Goal: Navigation & Orientation: Find specific page/section

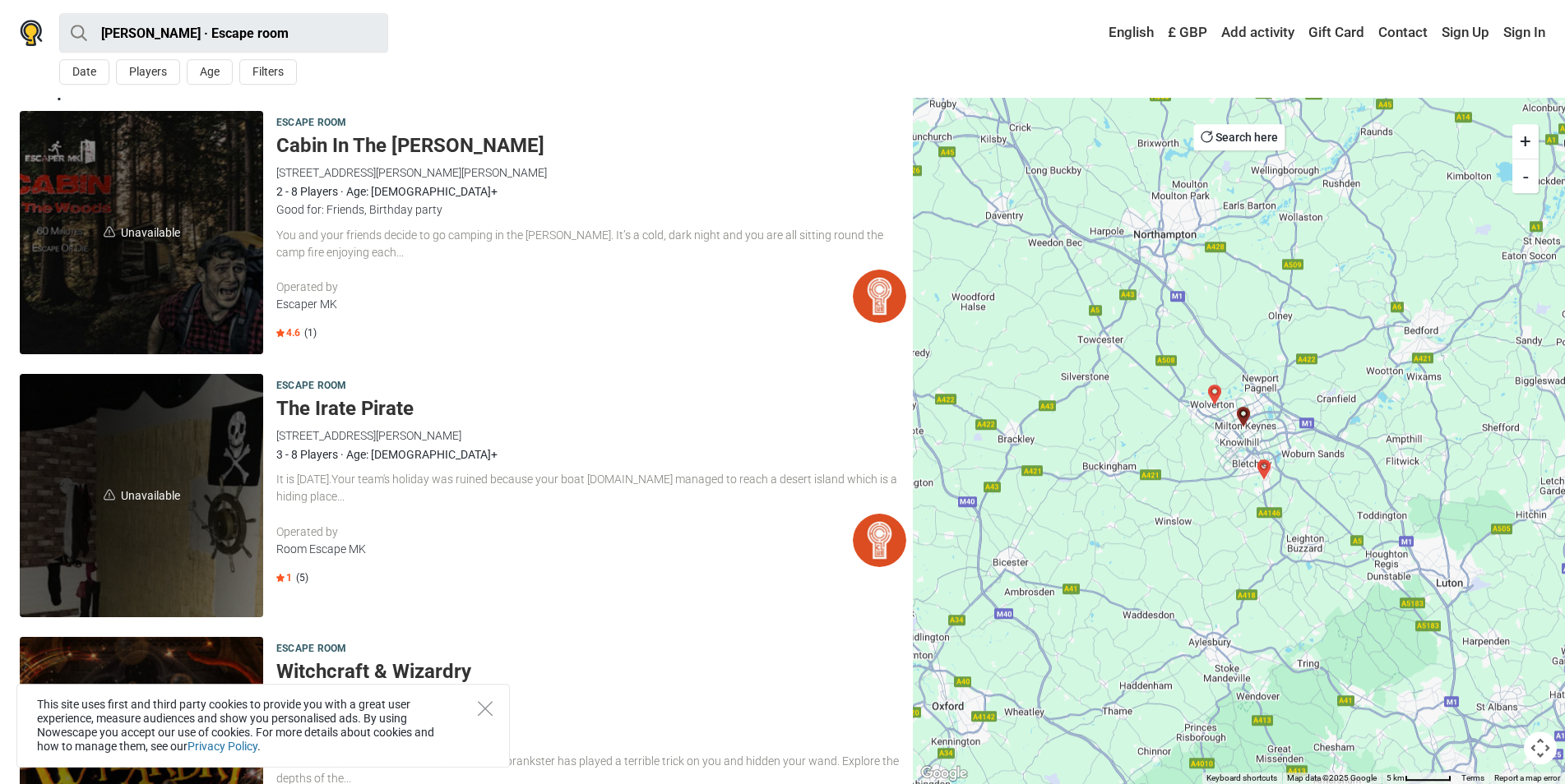
scroll to position [32, 0]
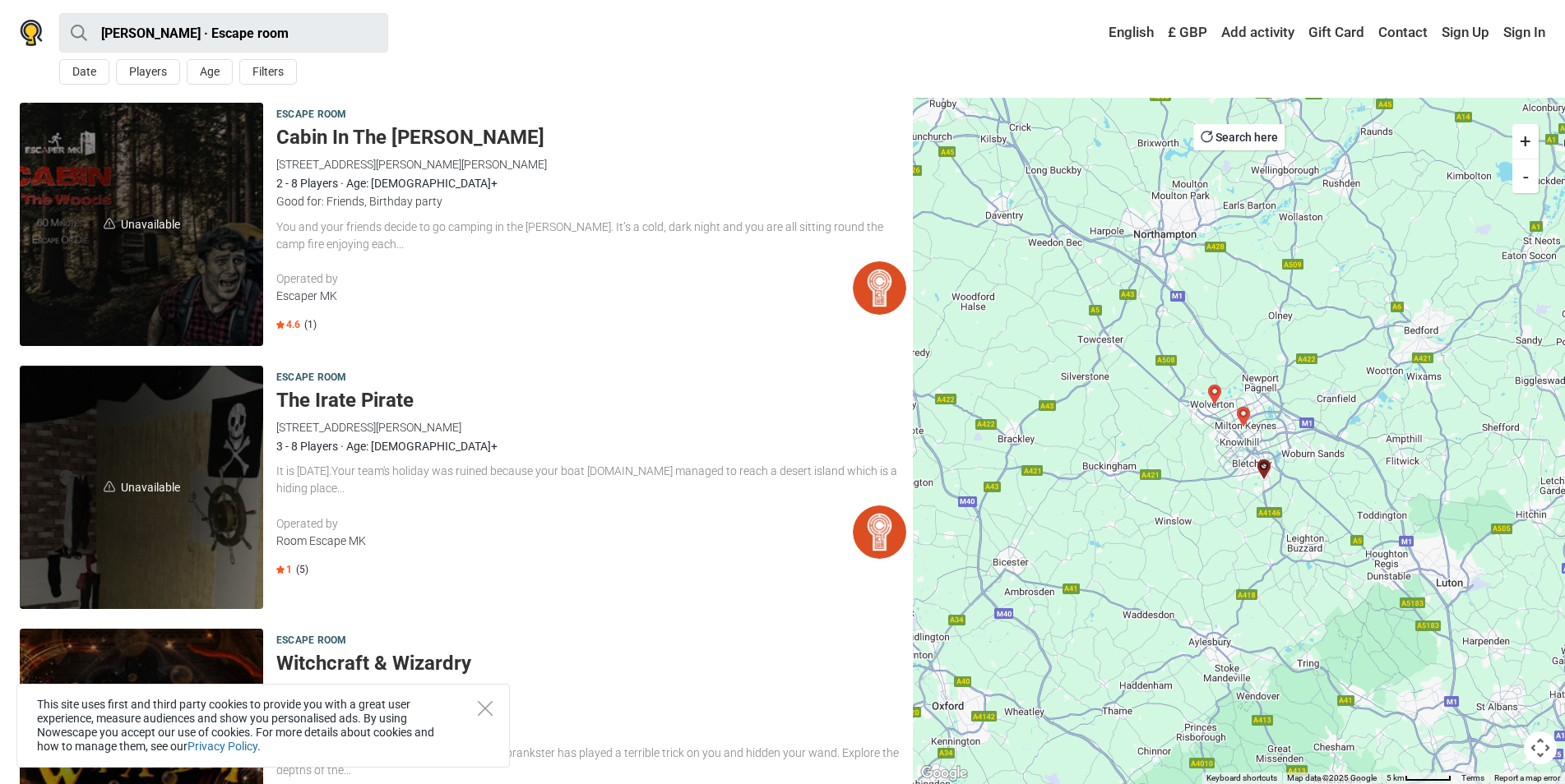
click at [876, 294] on img at bounding box center [879, 288] width 53 height 53
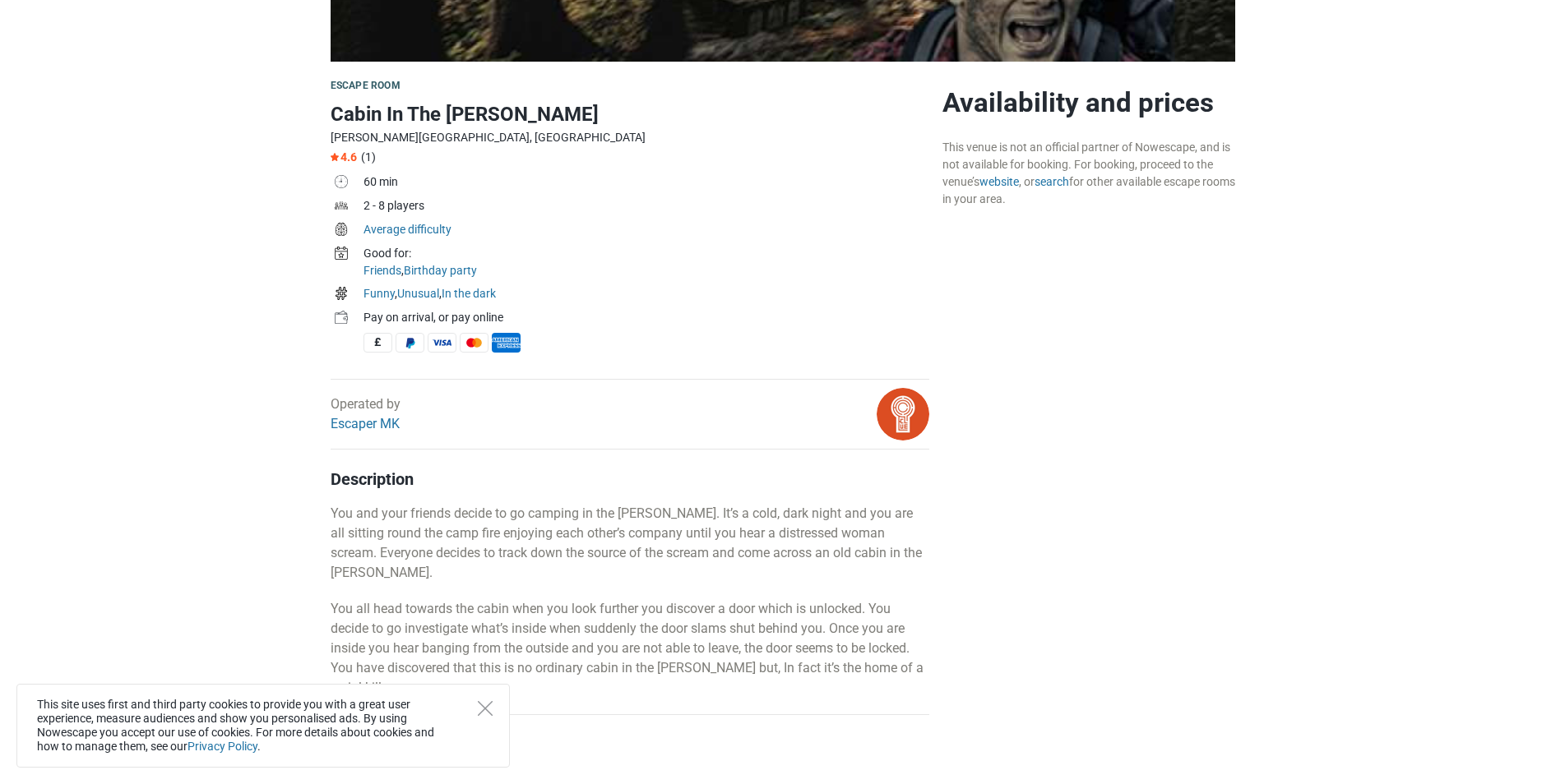
scroll to position [562, 0]
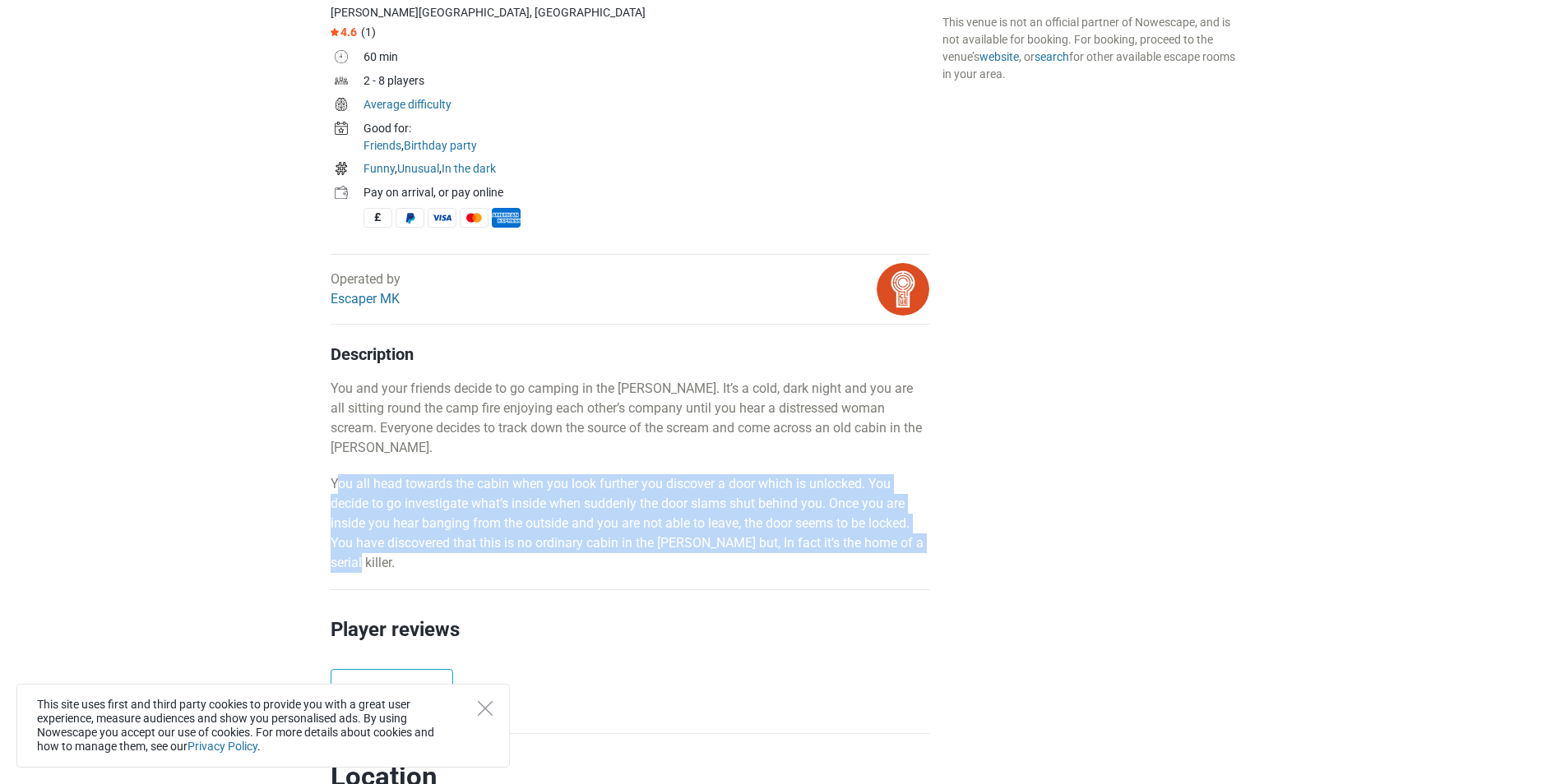
drag, startPoint x: 341, startPoint y: 457, endPoint x: 578, endPoint y: 545, distance: 252.8
click at [578, 545] on p "You all head towards the cabin when you look further you discover a door which …" at bounding box center [630, 524] width 599 height 99
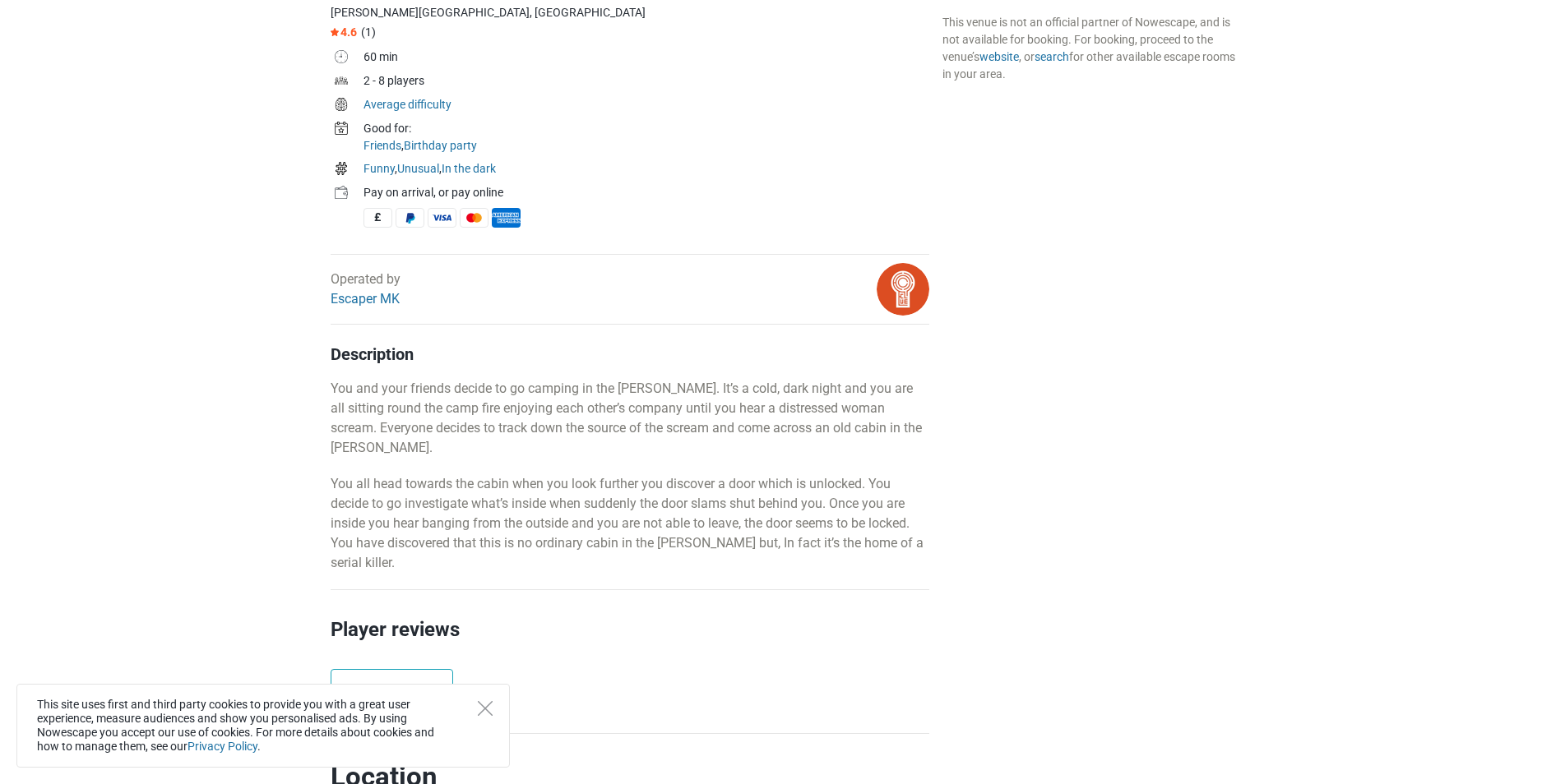
click at [579, 545] on p "You all head towards the cabin when you look further you discover a door which …" at bounding box center [630, 524] width 599 height 99
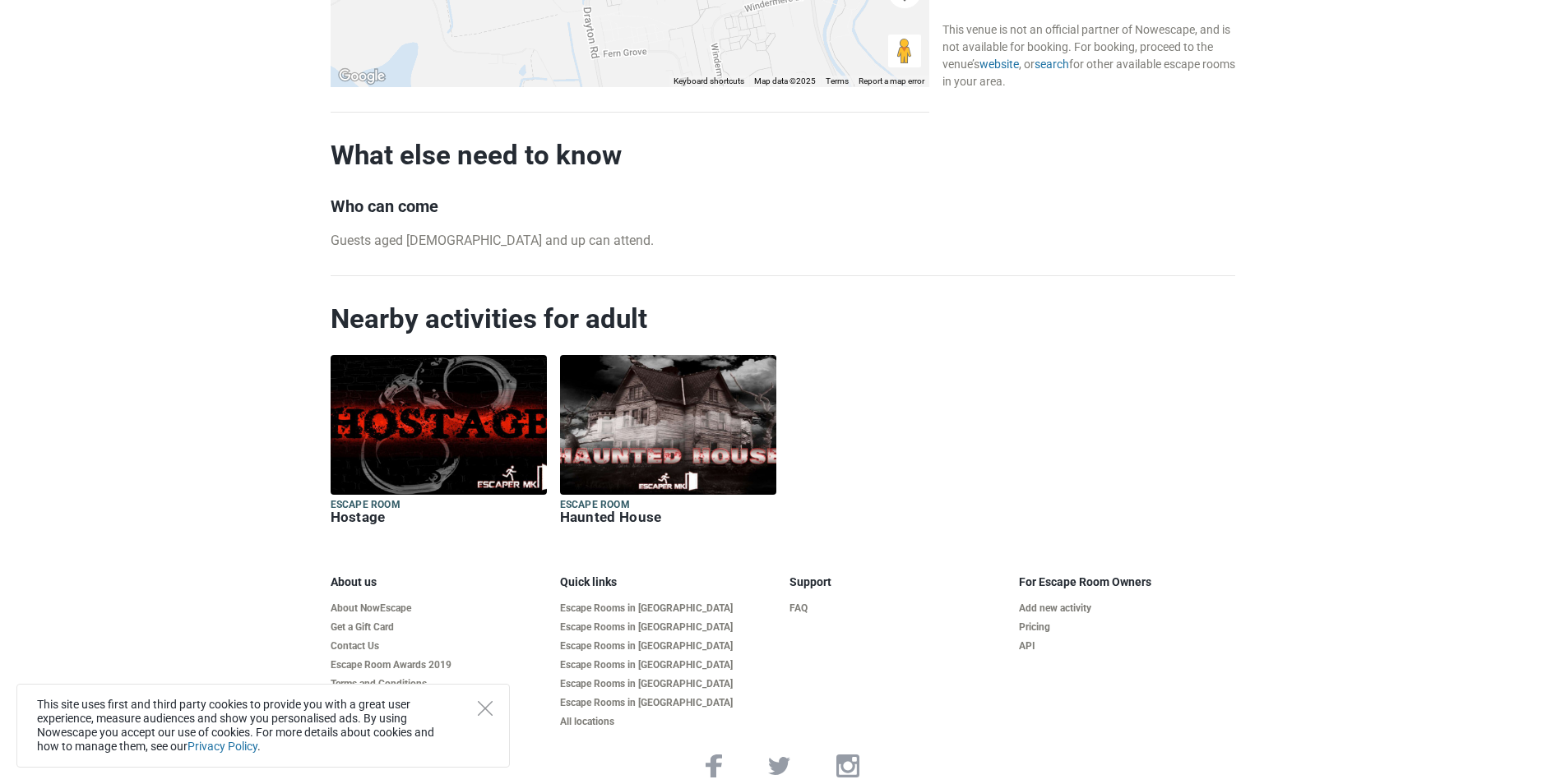
scroll to position [0, 0]
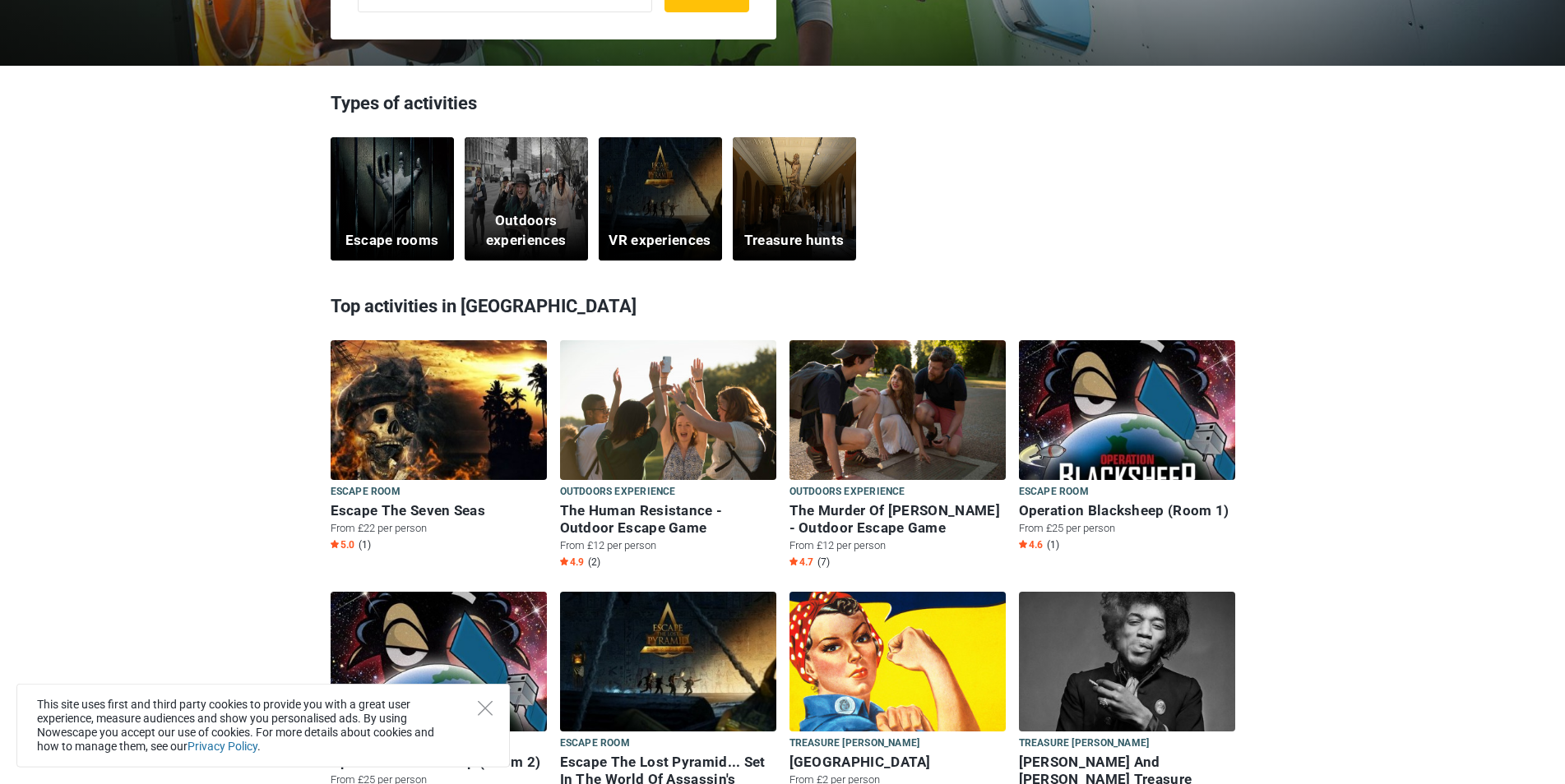
scroll to position [437, 0]
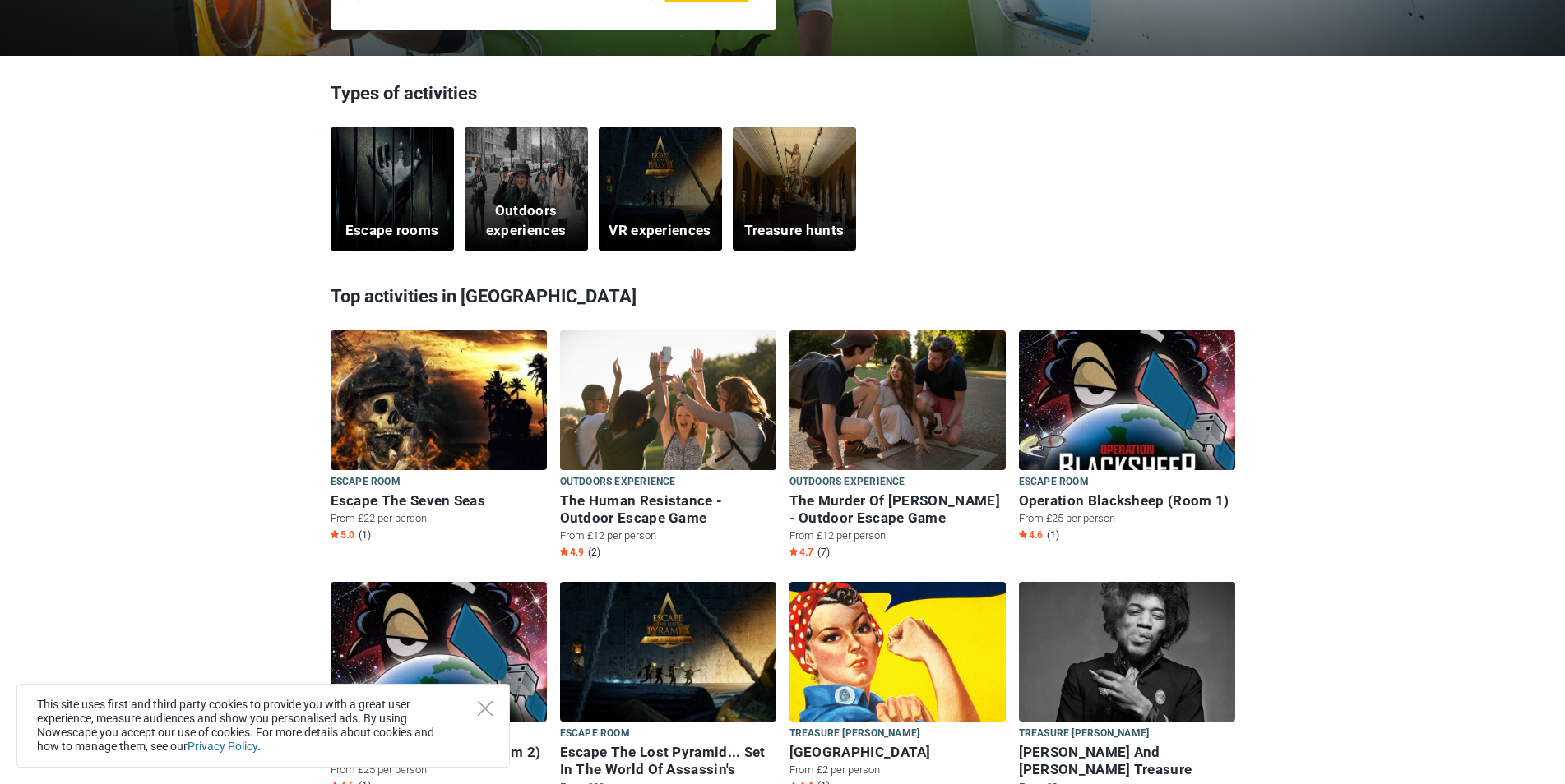
click at [402, 212] on div "Escape rooms" at bounding box center [392, 188] width 123 height 123
